Goal: Transaction & Acquisition: Purchase product/service

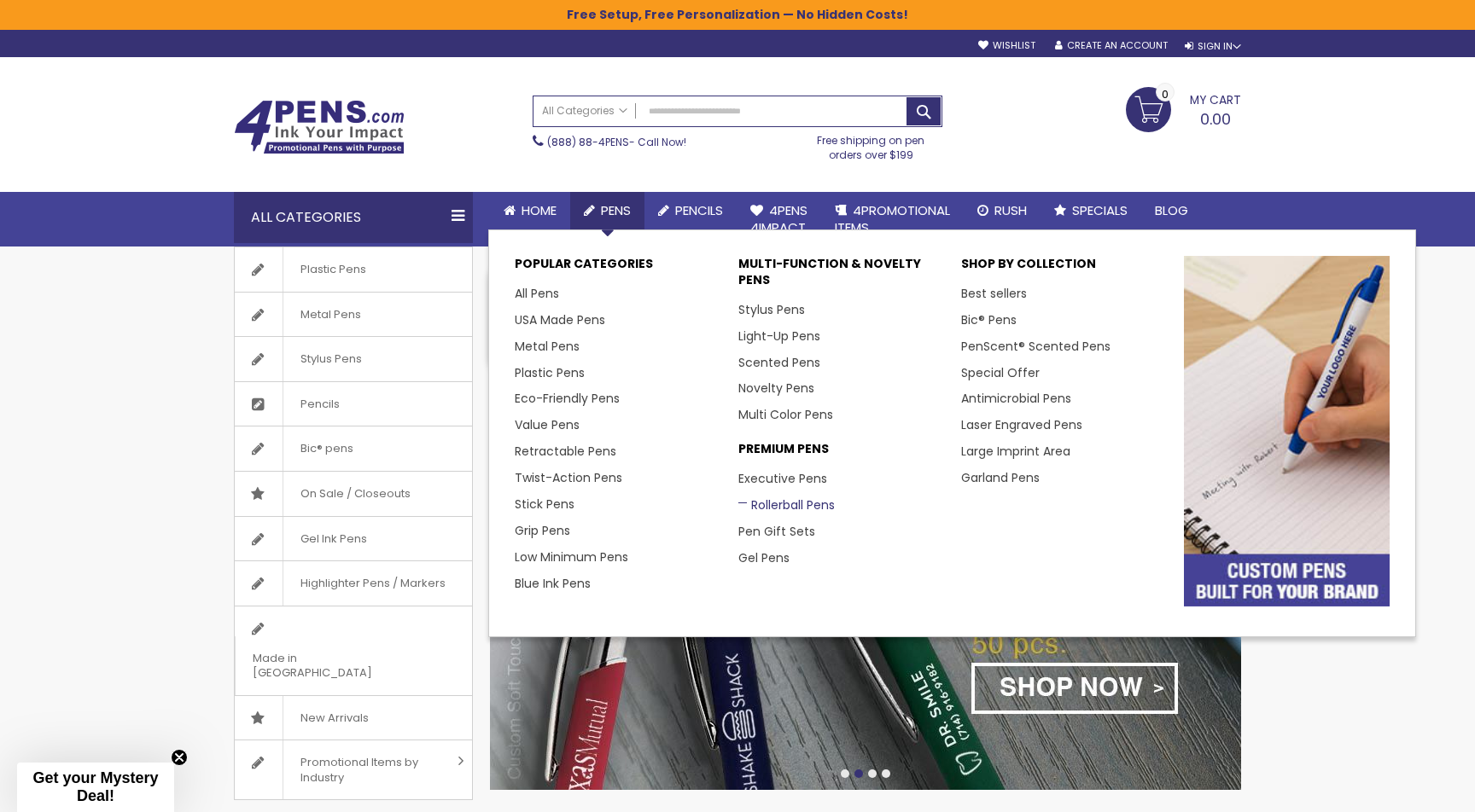
click at [771, 497] on link "Rollerball Pens" at bounding box center [786, 505] width 96 height 17
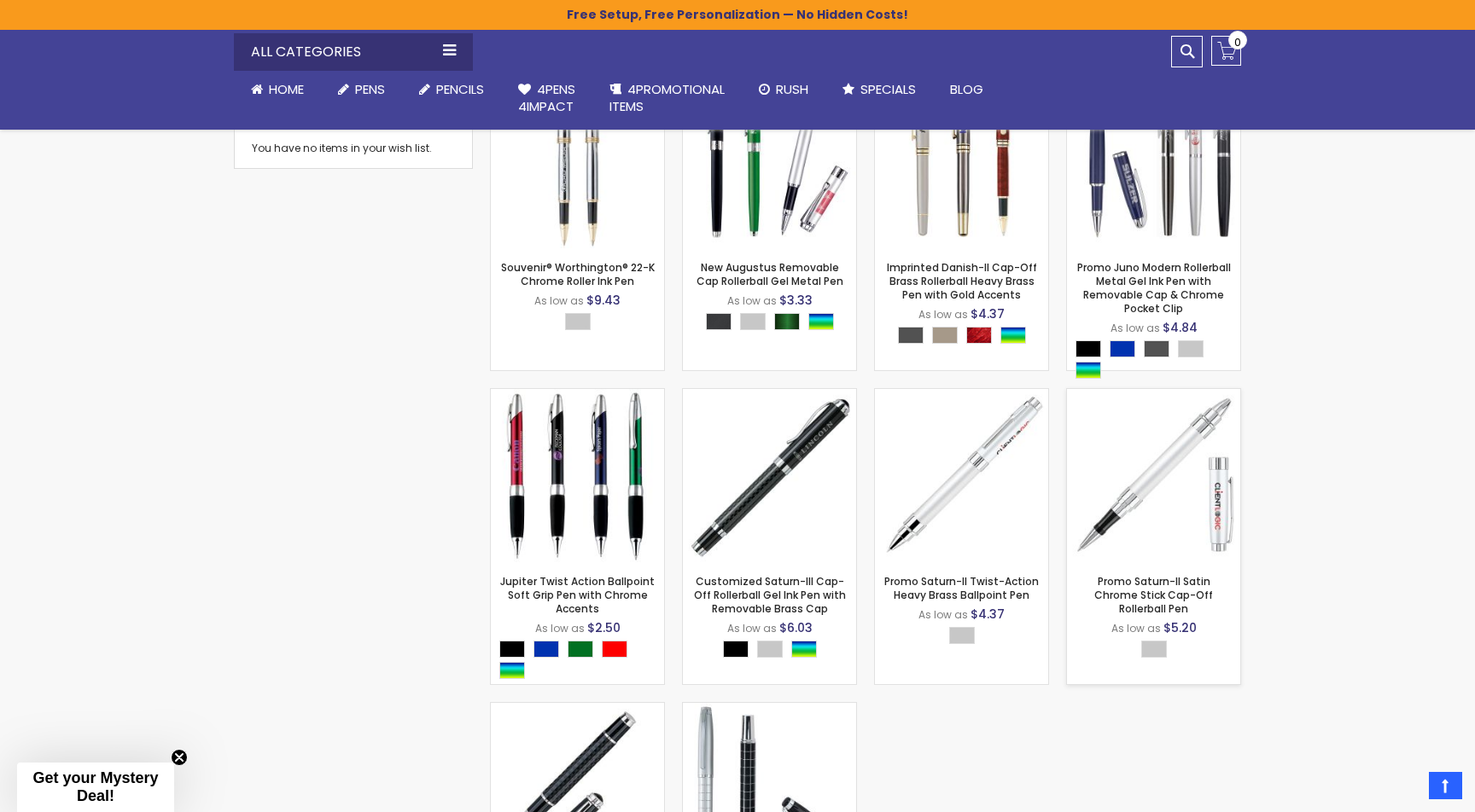
scroll to position [474, 0]
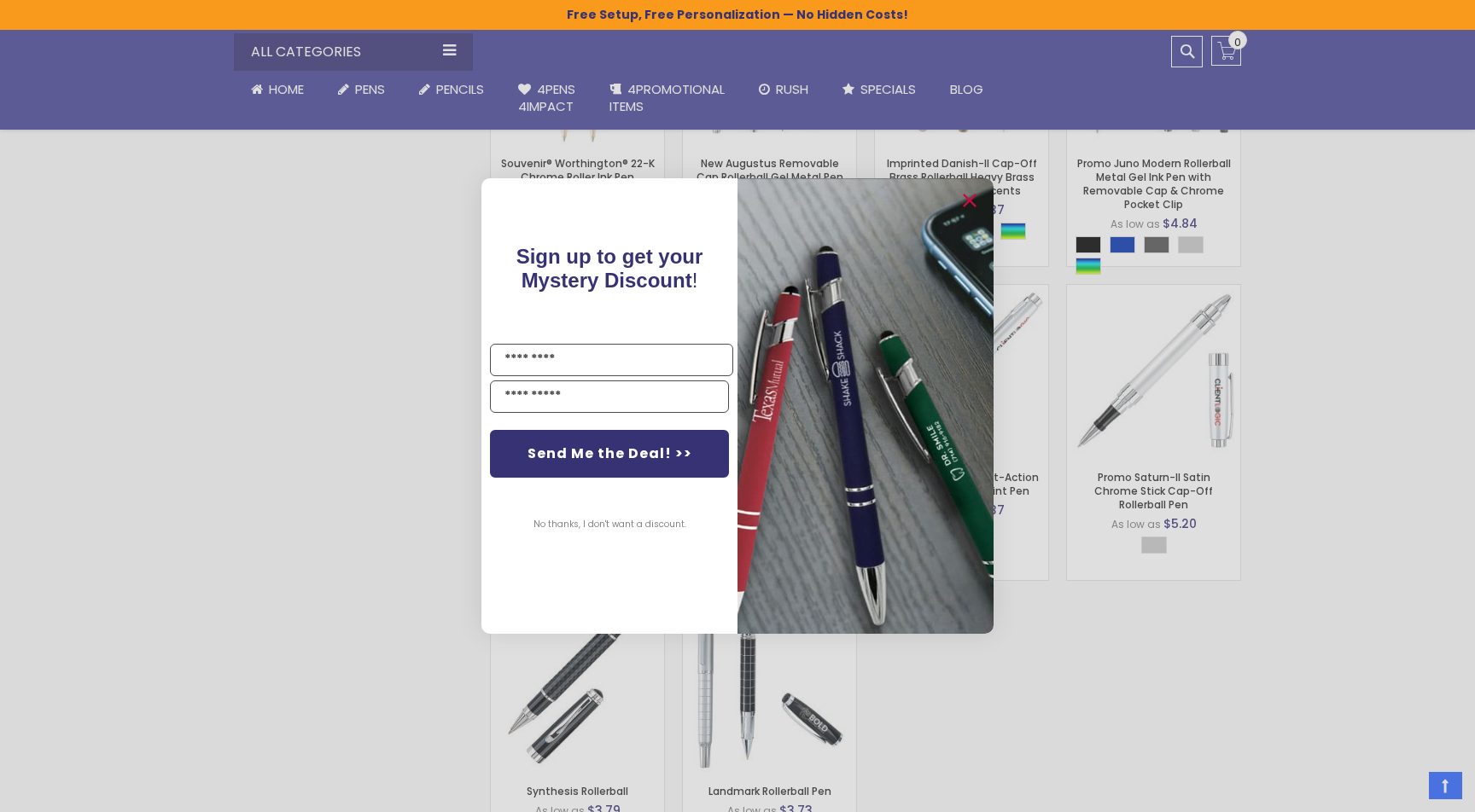
click at [1077, 328] on div "Close dialog Sign up to get your Mystery Discount ! Name Email Send Me the Deal…" at bounding box center [738, 406] width 1475 height 812
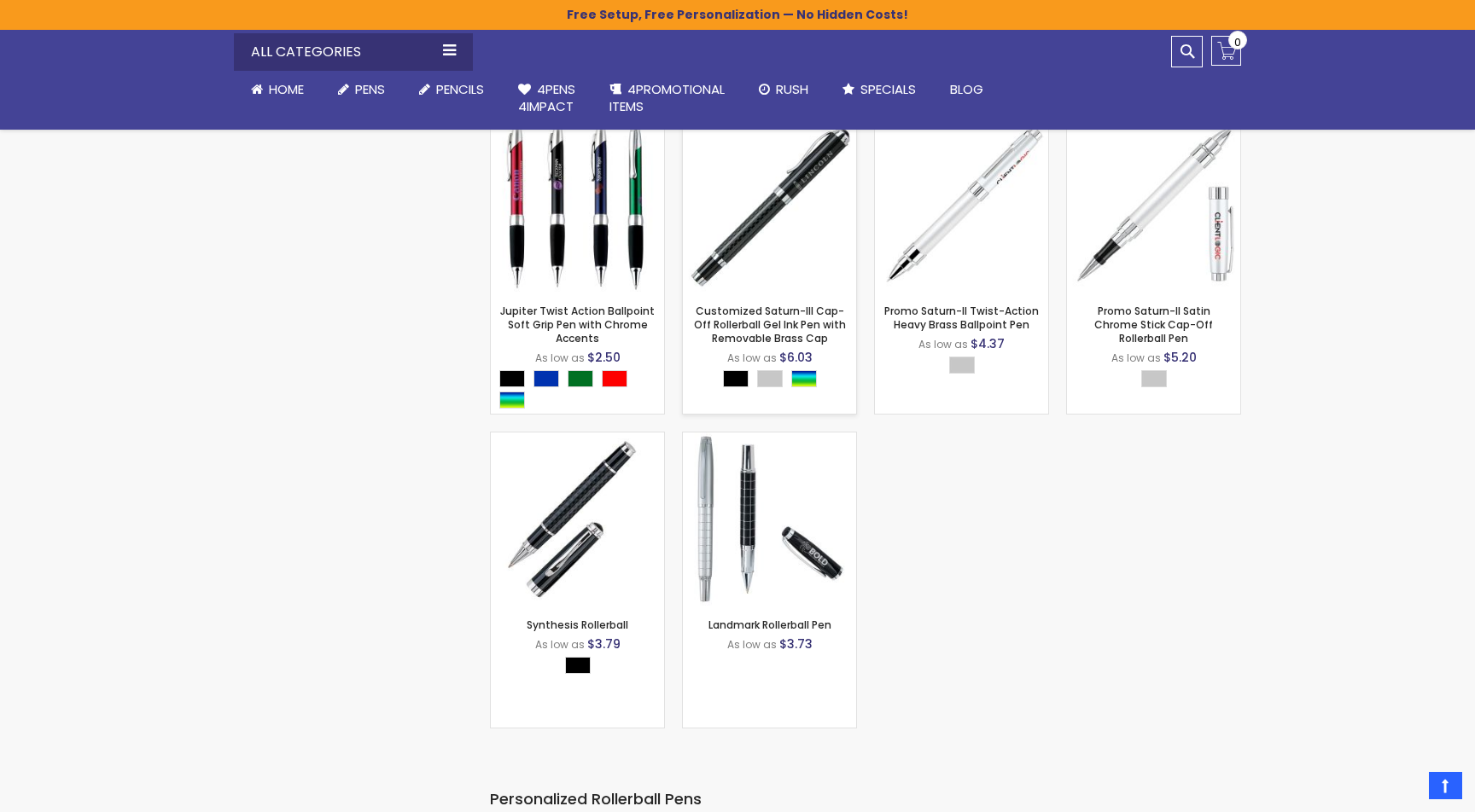
scroll to position [667, 0]
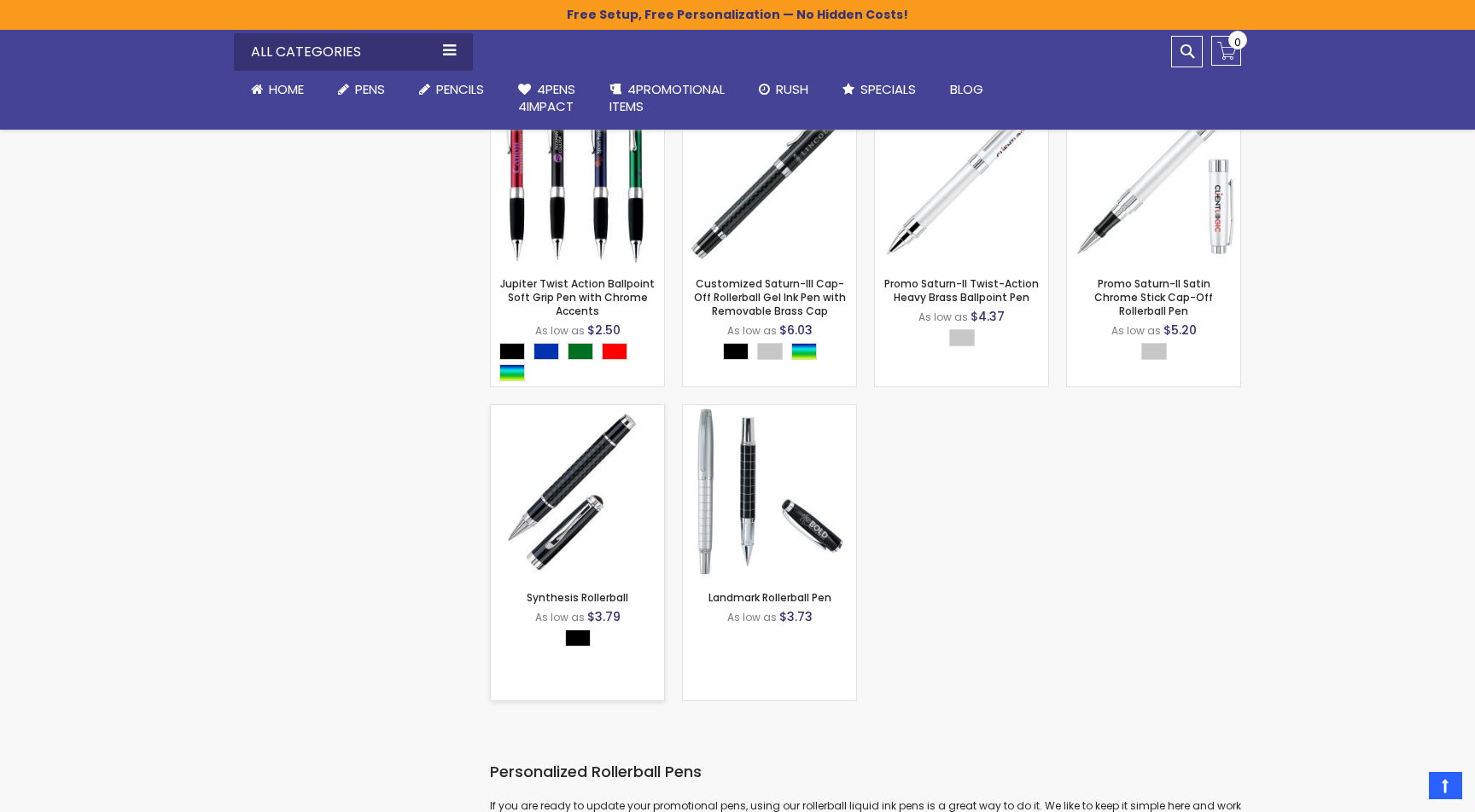
click at [581, 495] on img at bounding box center [577, 491] width 174 height 173
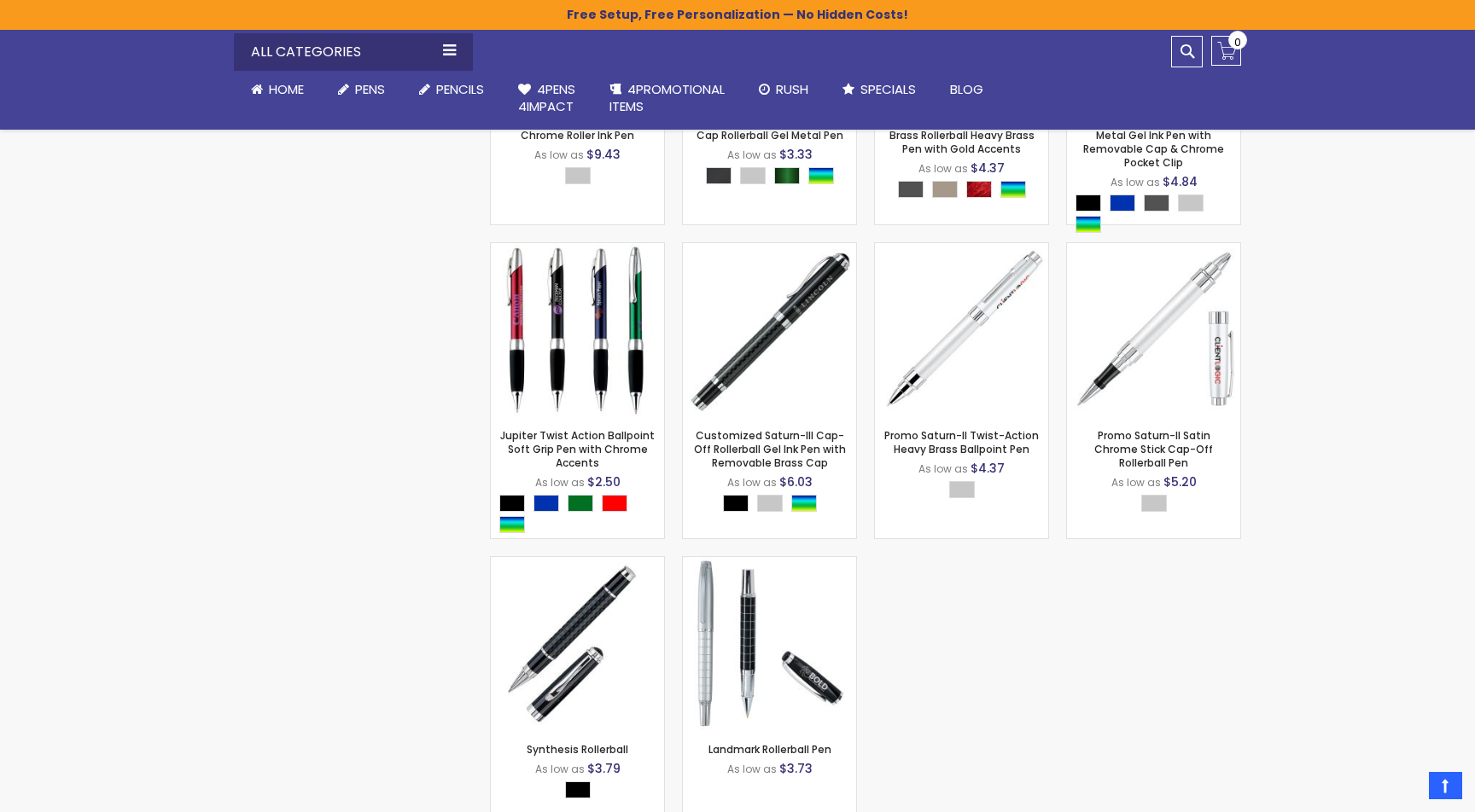
scroll to position [478, 0]
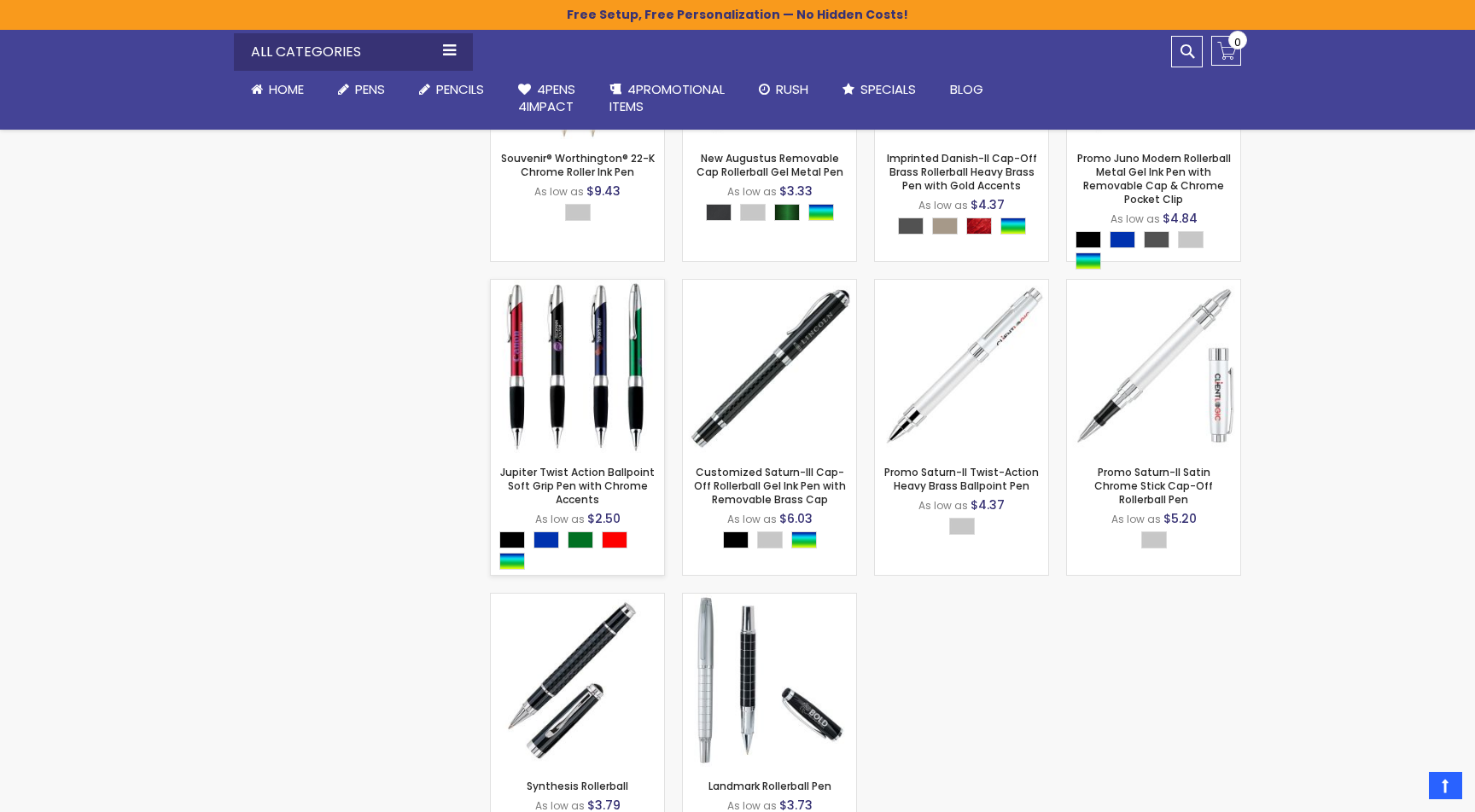
click at [532, 403] on img at bounding box center [577, 366] width 174 height 173
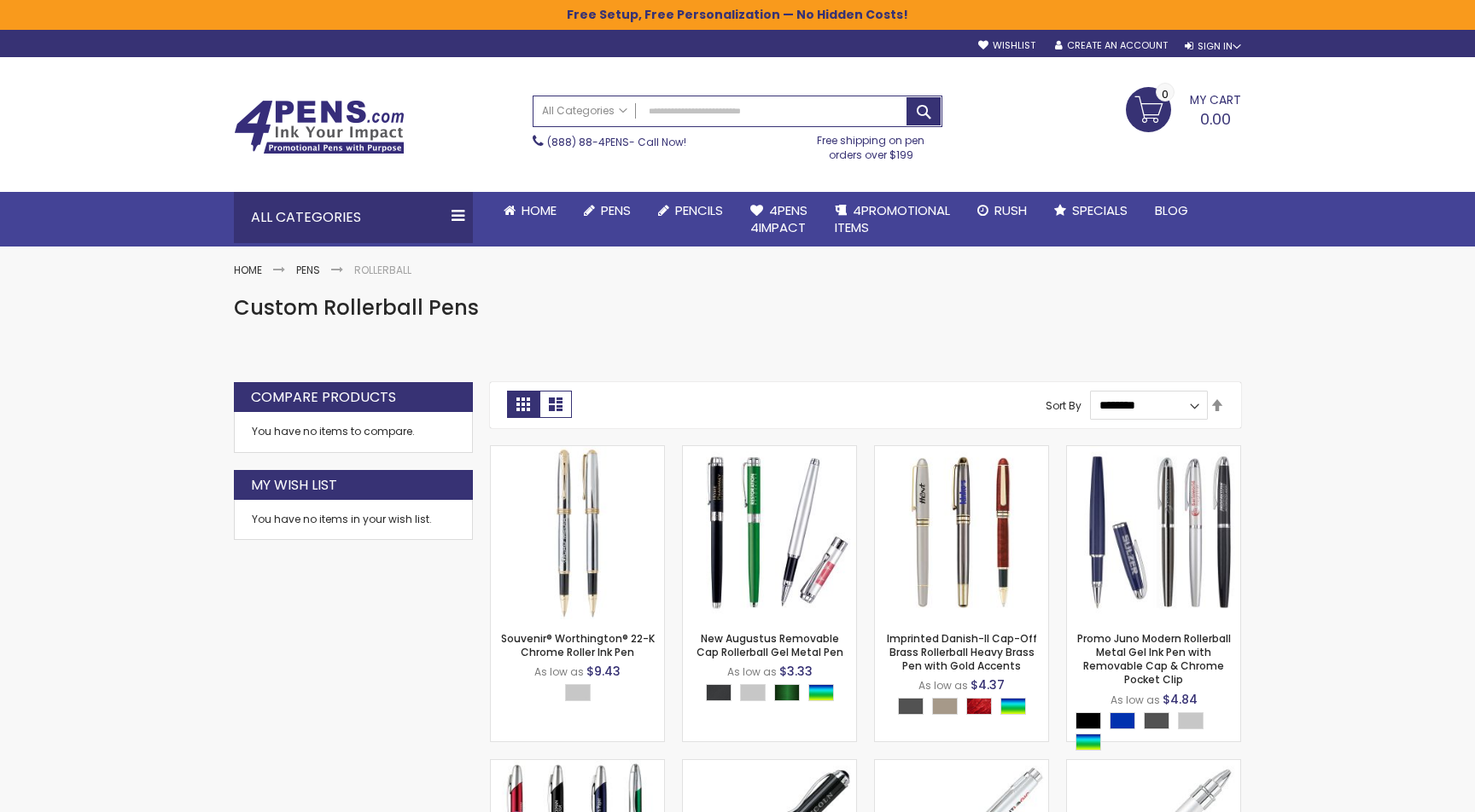
scroll to position [0, 0]
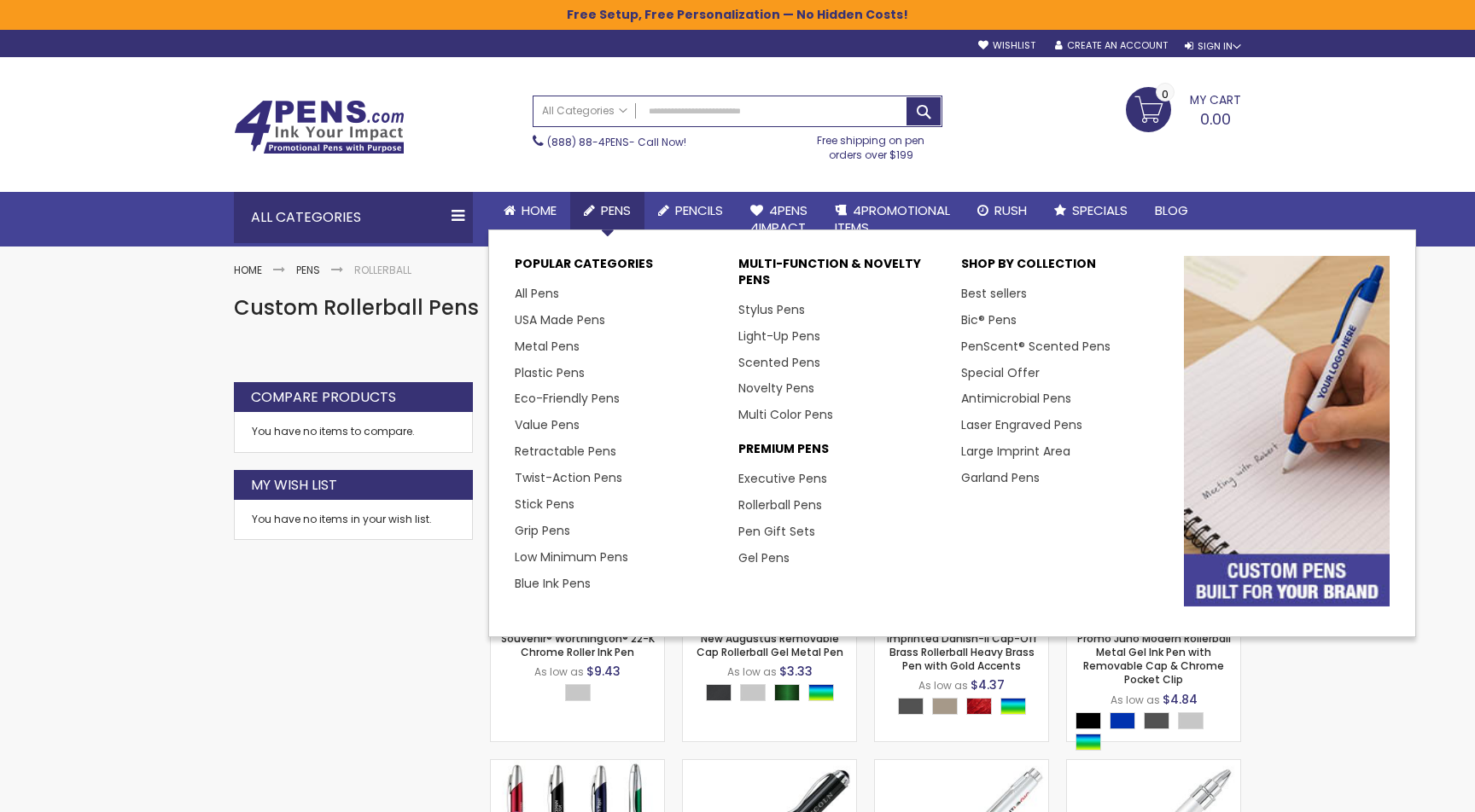
click at [597, 208] on link "Pens" at bounding box center [607, 210] width 74 height 38
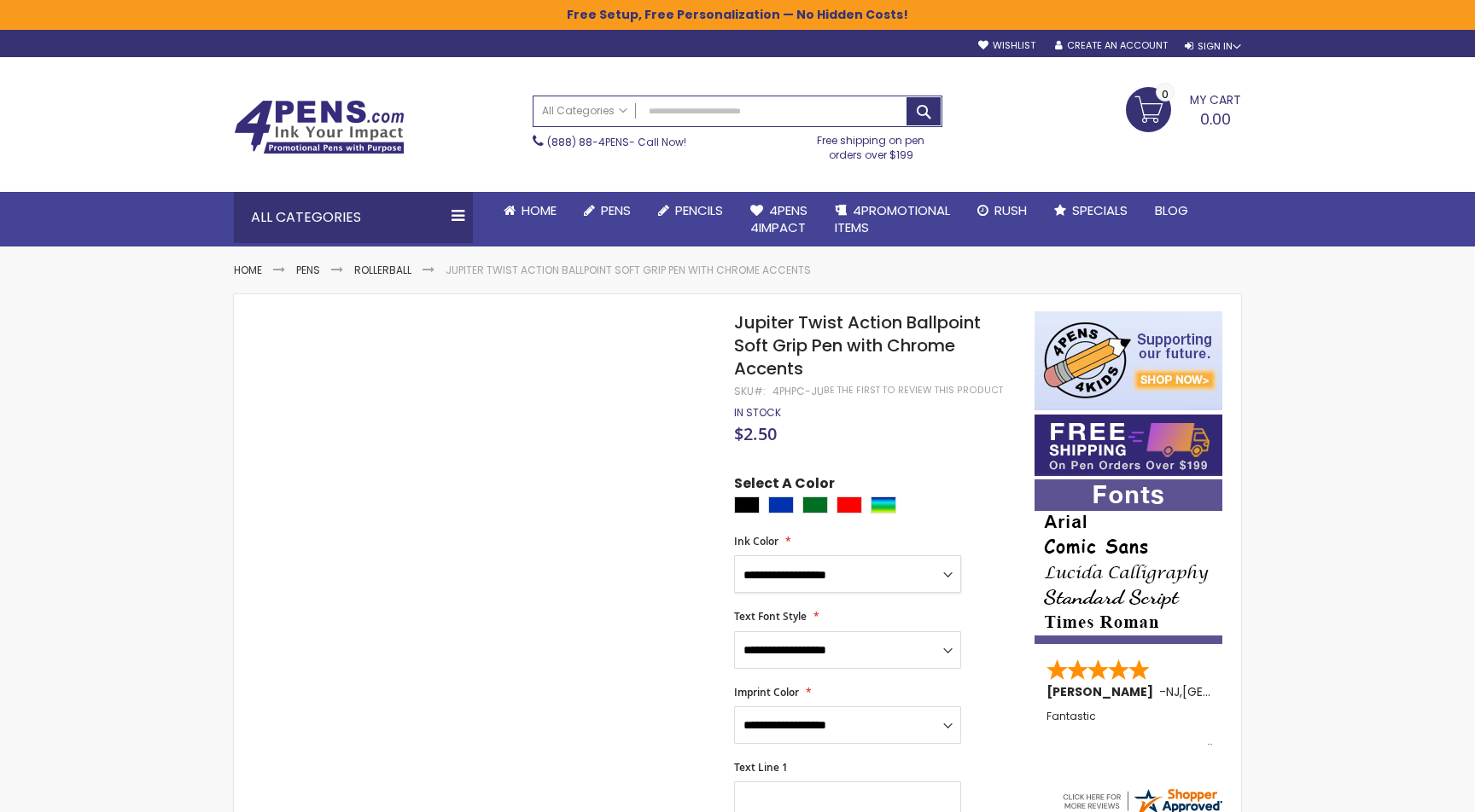
select select "*****"
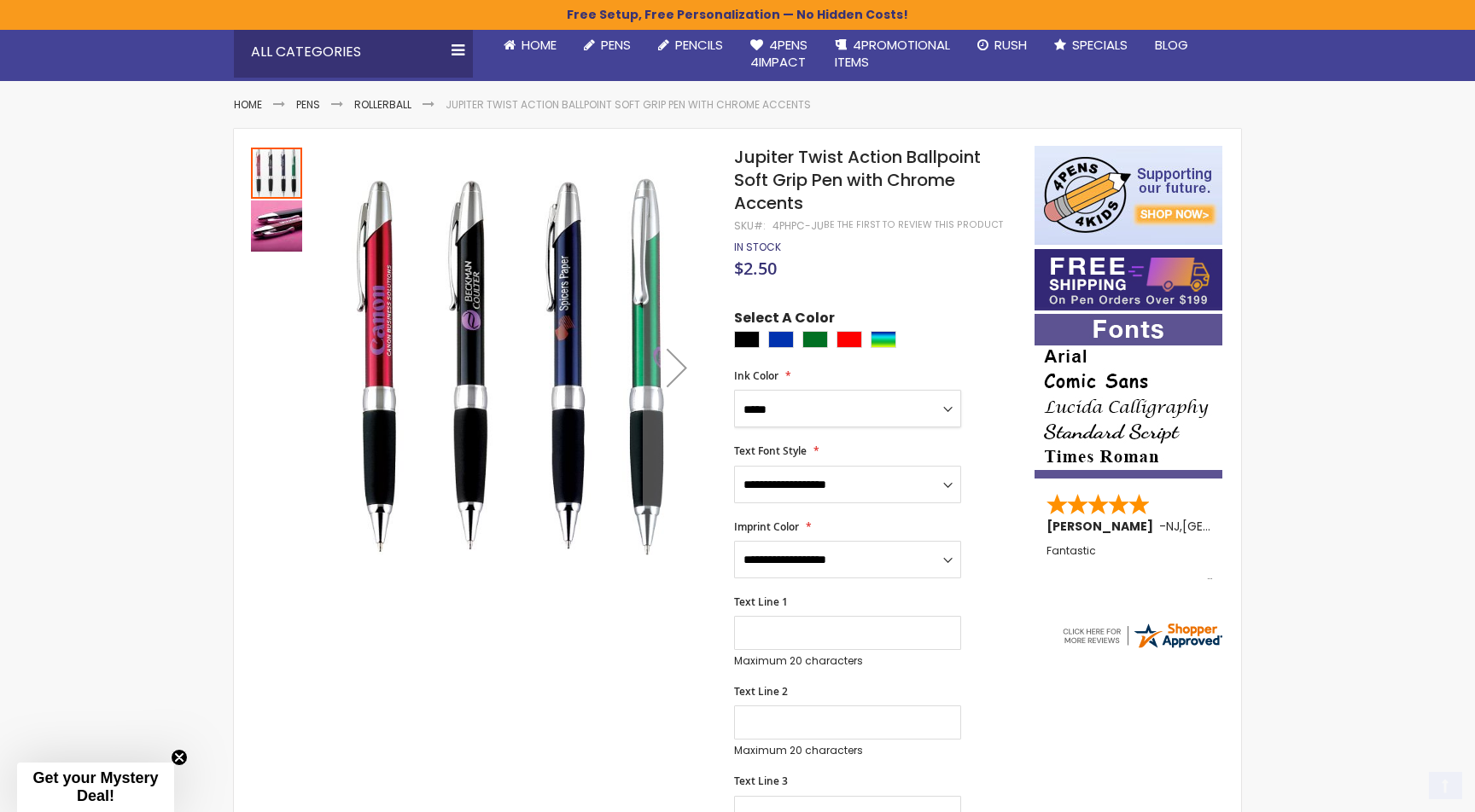
scroll to position [211, 0]
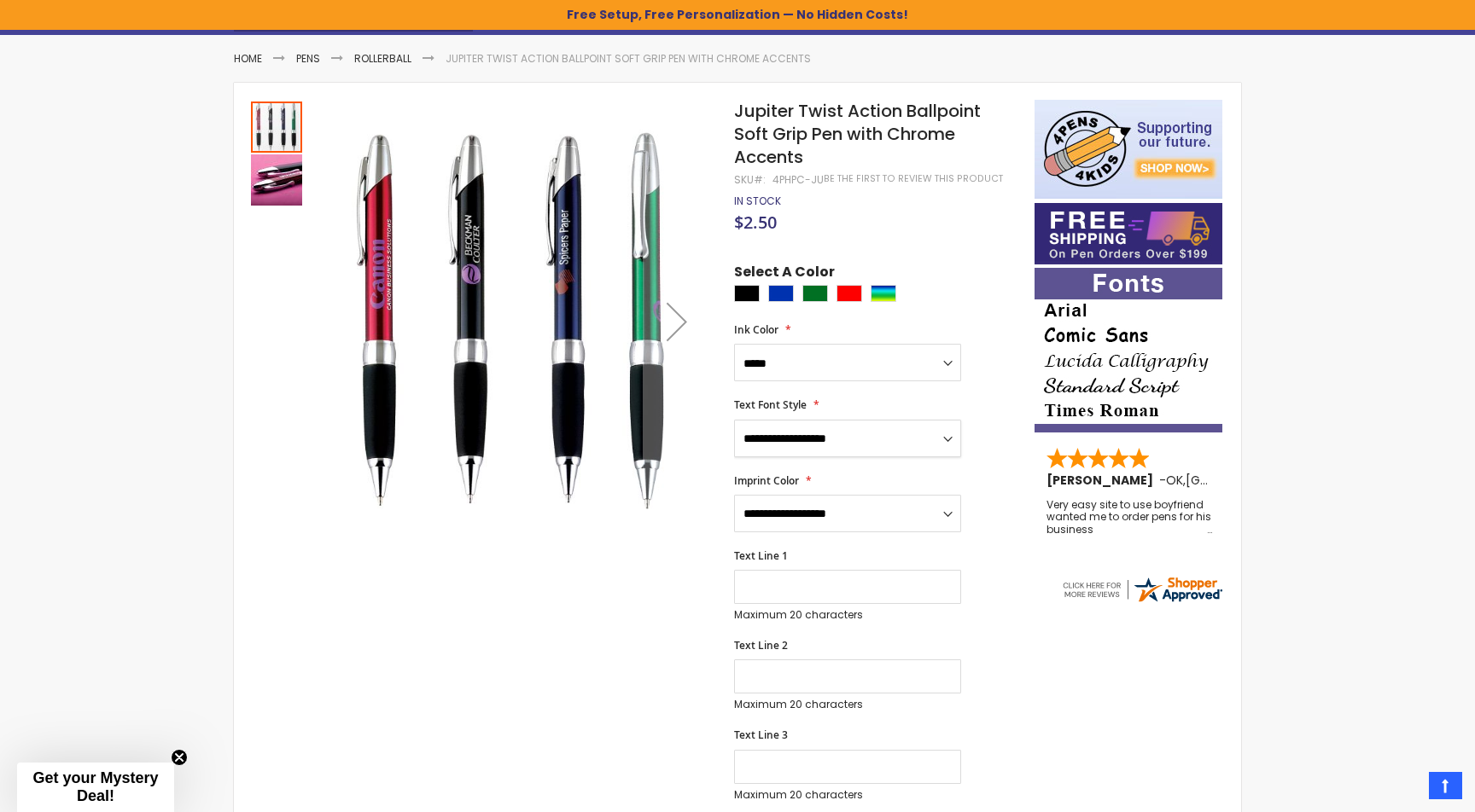
select select "*****"
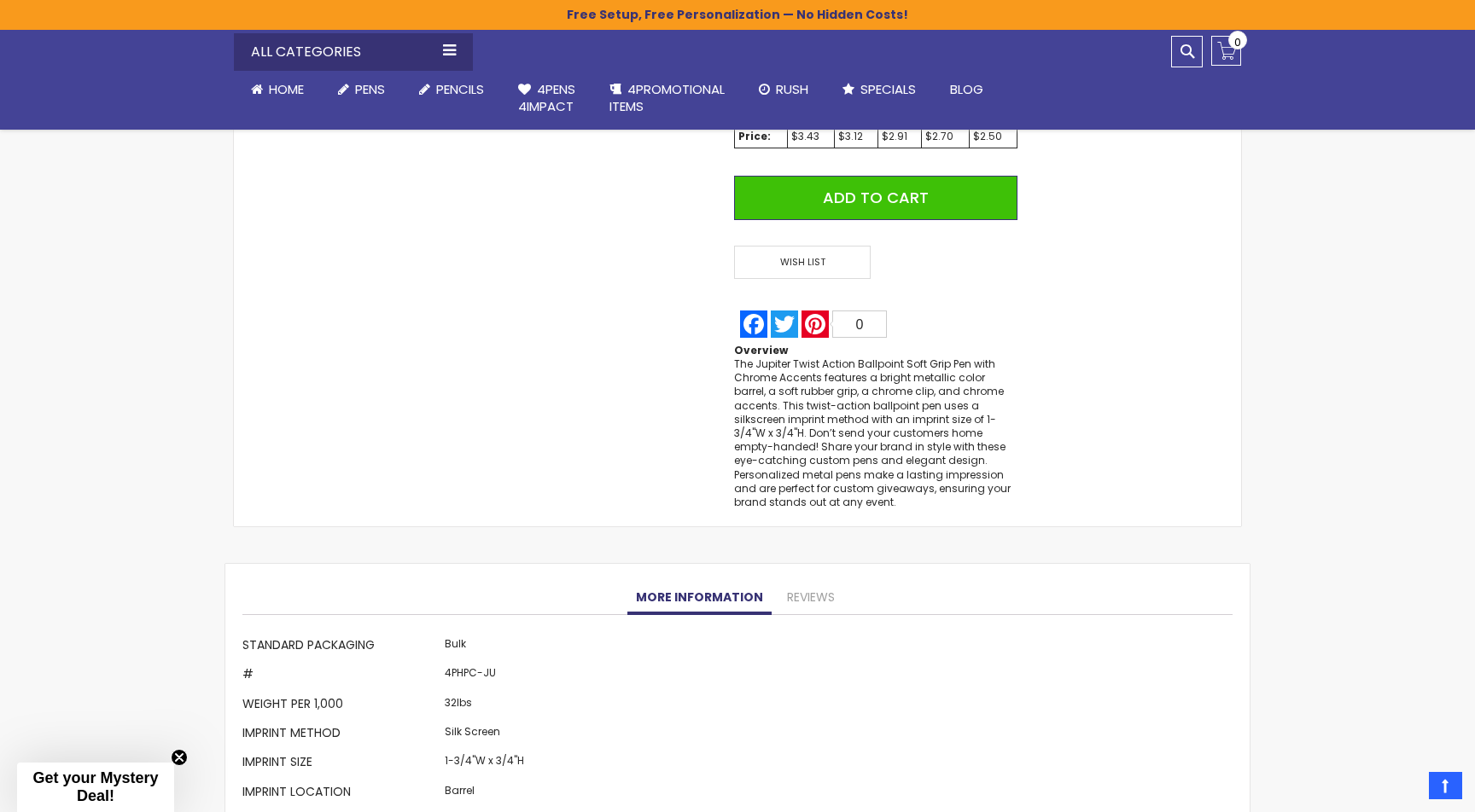
scroll to position [1212, 0]
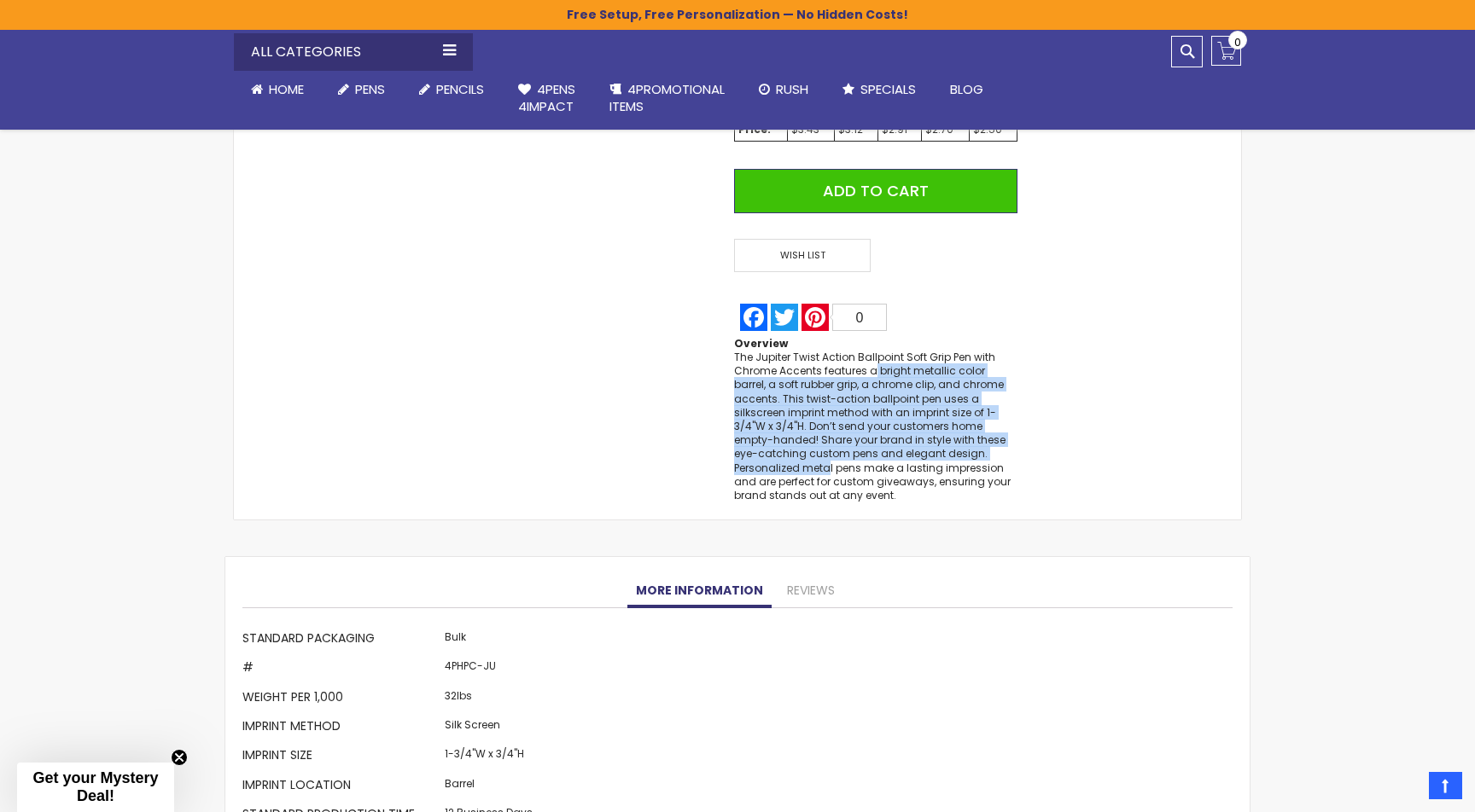
drag, startPoint x: 876, startPoint y: 359, endPoint x: 932, endPoint y: 444, distance: 101.8
click at [932, 444] on div "The Jupiter Twist Action Ballpoint Soft Grip Pen with Chrome Accents features a…" at bounding box center [876, 426] width 284 height 151
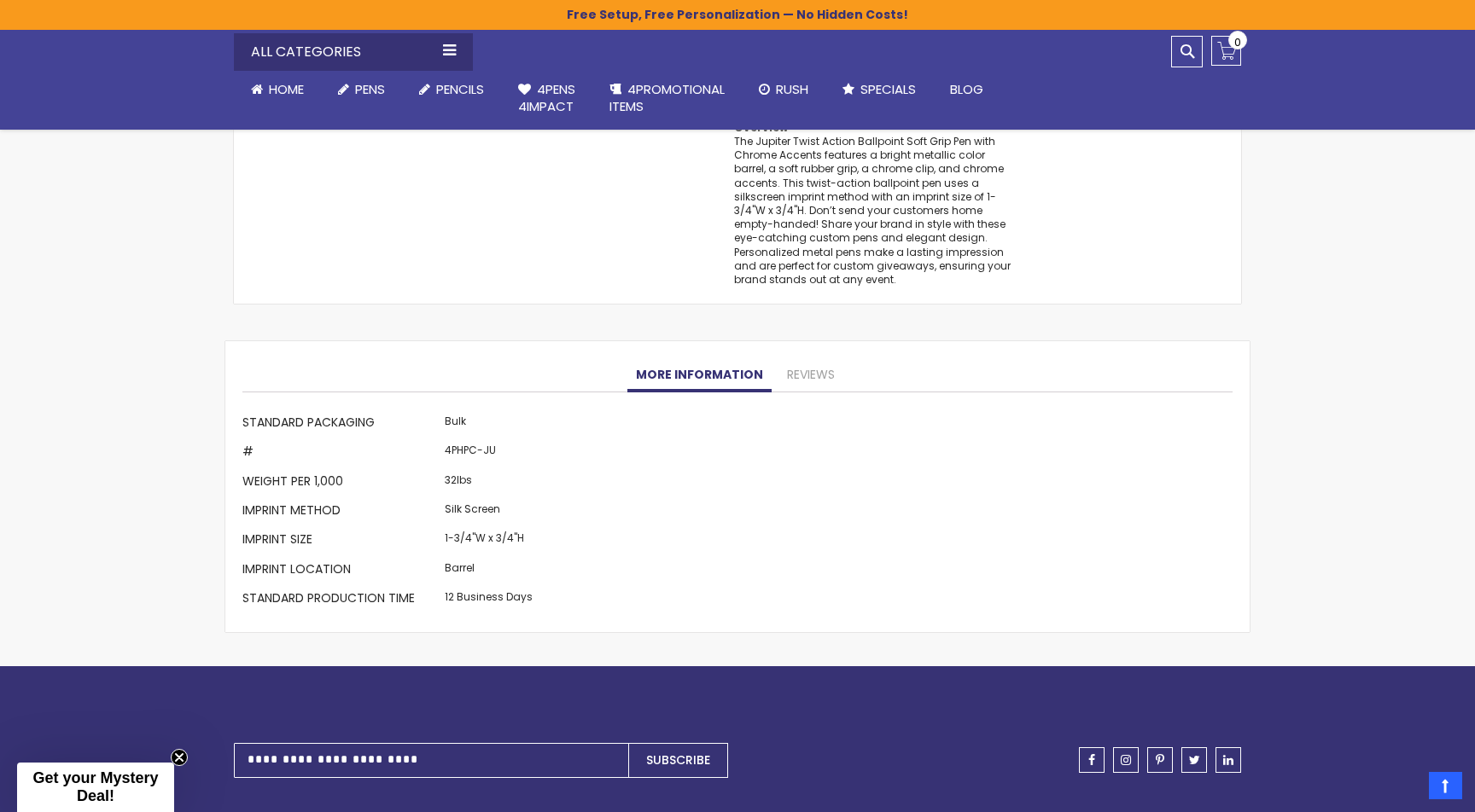
scroll to position [1507, 0]
